Goal: Task Accomplishment & Management: Use online tool/utility

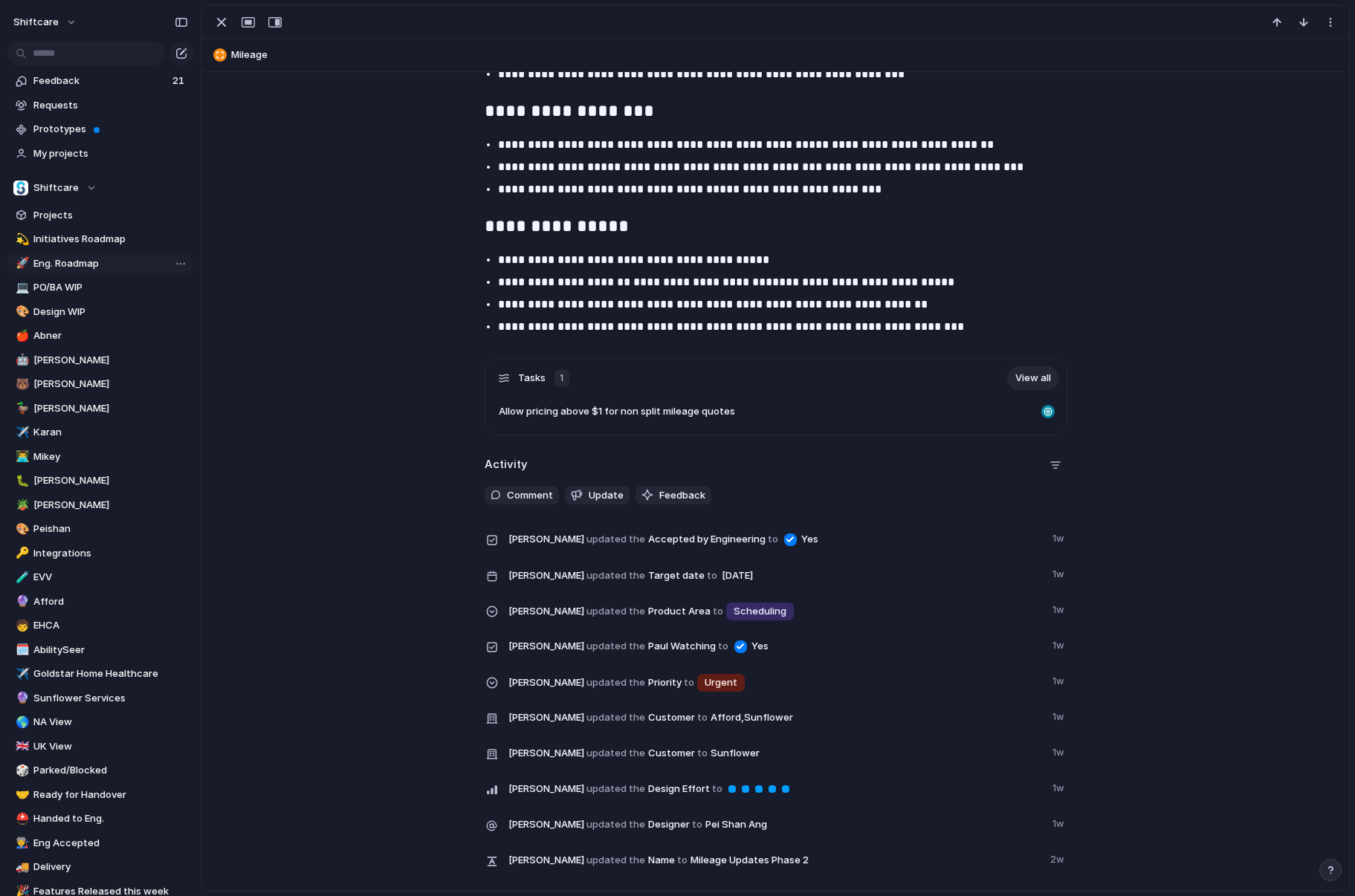
scroll to position [3508, 0]
